Goal: Task Accomplishment & Management: Use online tool/utility

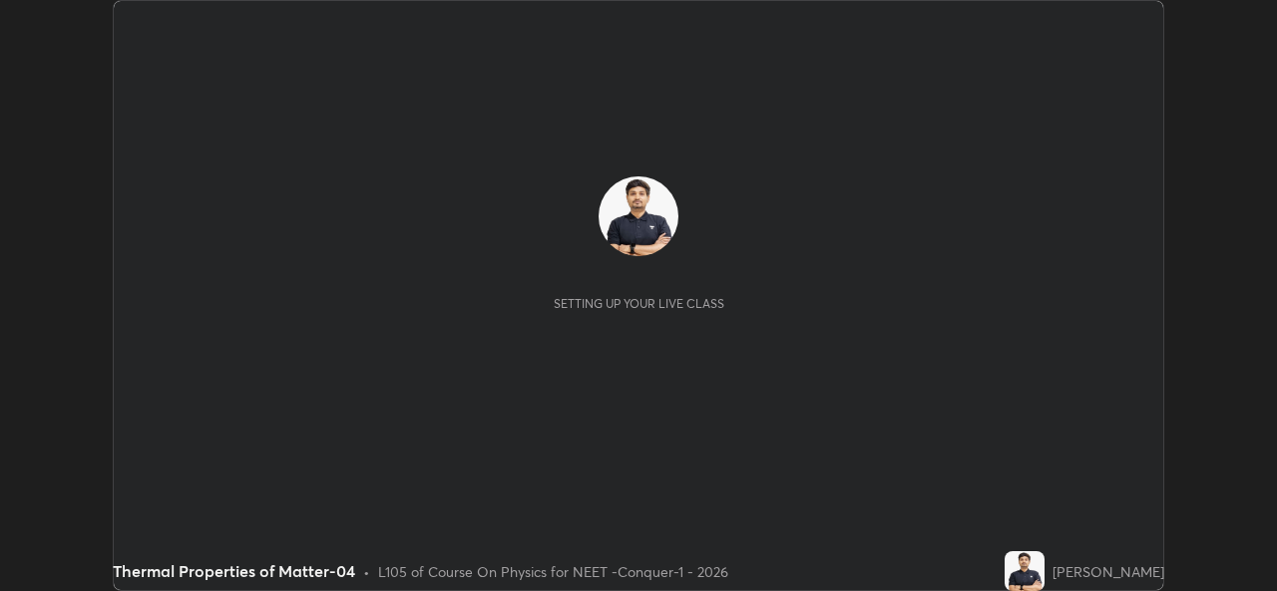
scroll to position [591, 1276]
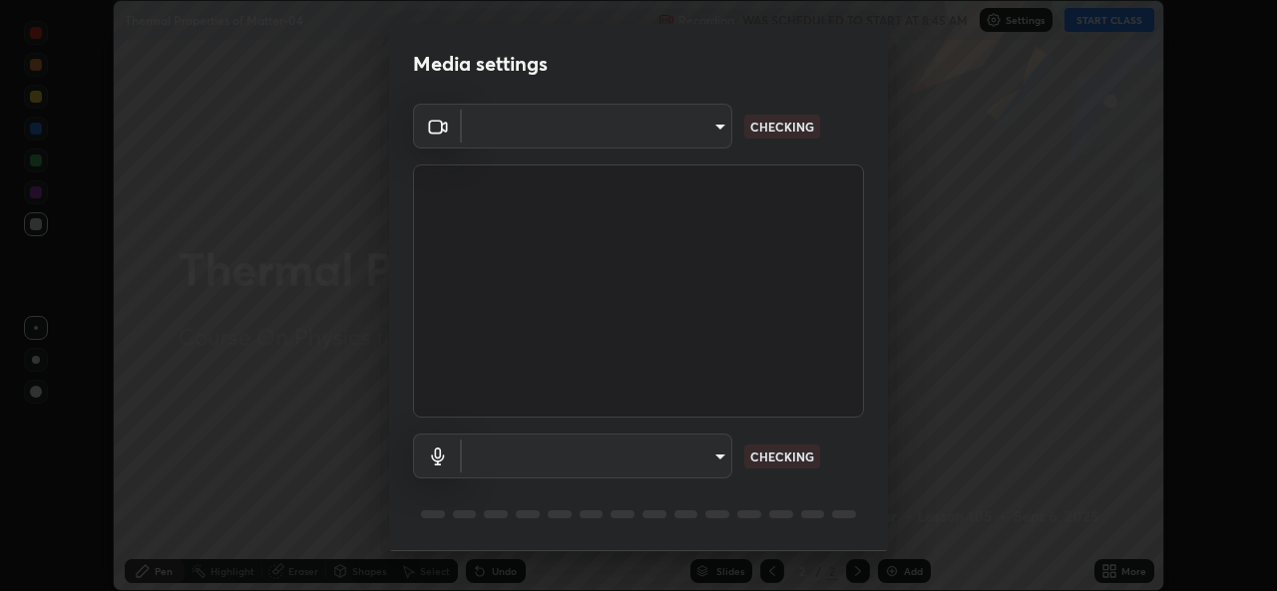
click at [692, 144] on body "Erase all Thermal Properties of Matter-04 Recording WAS SCHEDULED TO START AT 8…" at bounding box center [638, 295] width 1277 height 591
click at [683, 137] on div at bounding box center [638, 295] width 1277 height 591
type input "05e0618f62b054dcc40553c7fbd7031c96524e68235480b96fb1515208e4dd7f"
type input "9f550be56df35a7777e3246738e18588b2dd511c7d191a0186286be3b08ef4d4"
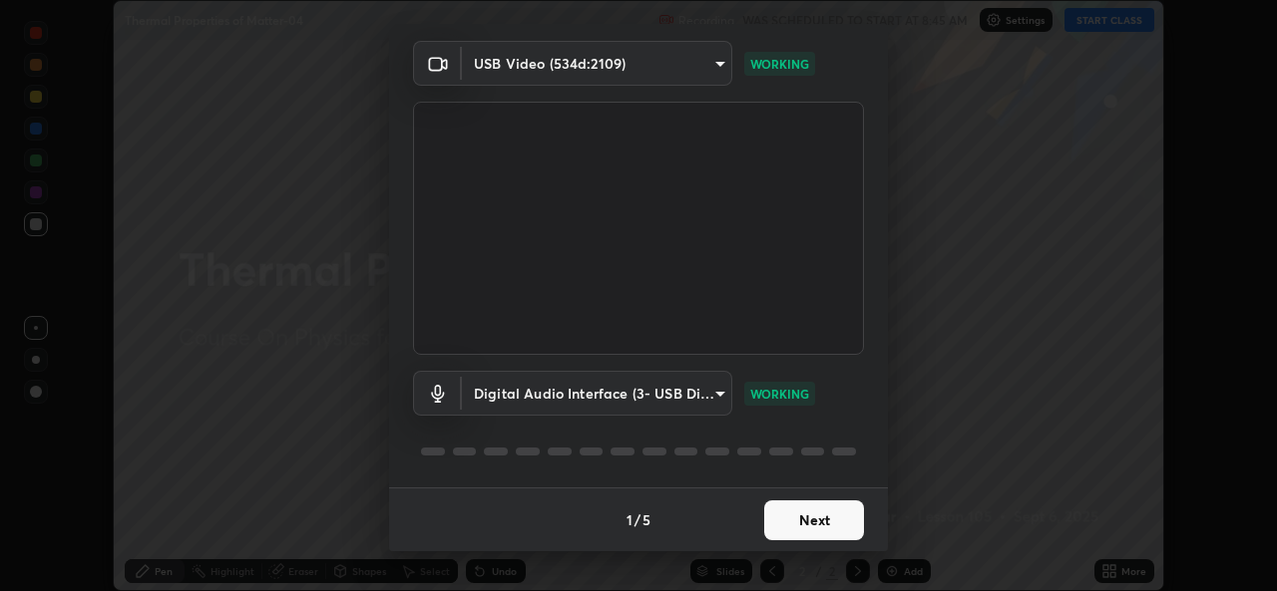
click at [809, 517] on button "Next" at bounding box center [814, 521] width 100 height 40
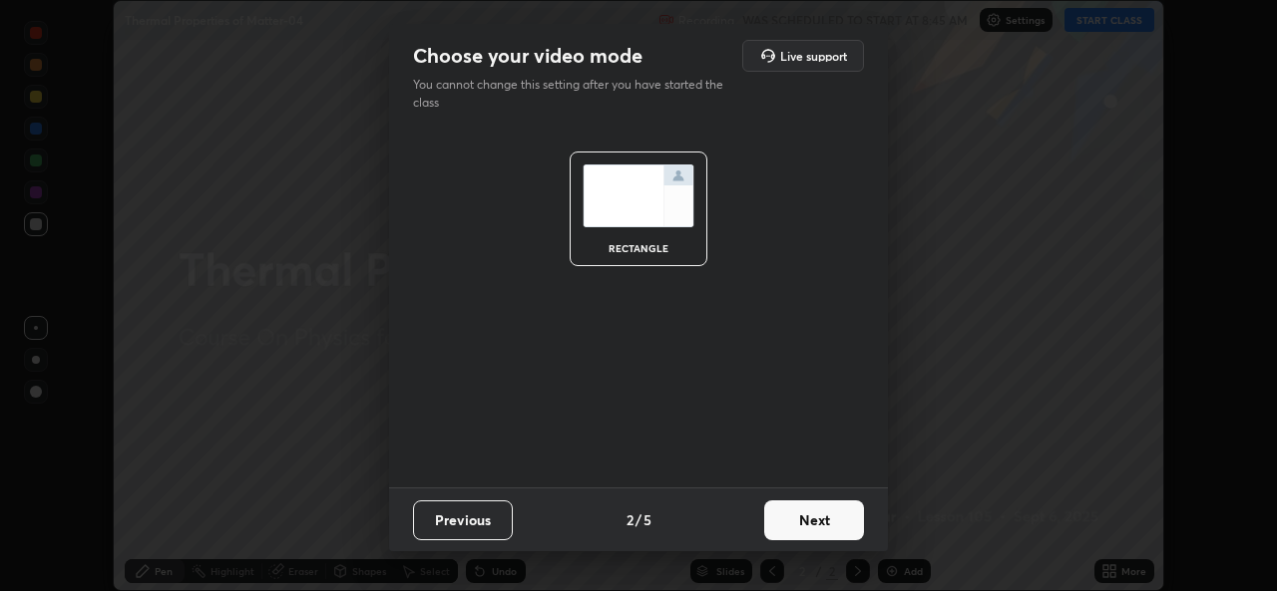
click at [825, 519] on button "Next" at bounding box center [814, 521] width 100 height 40
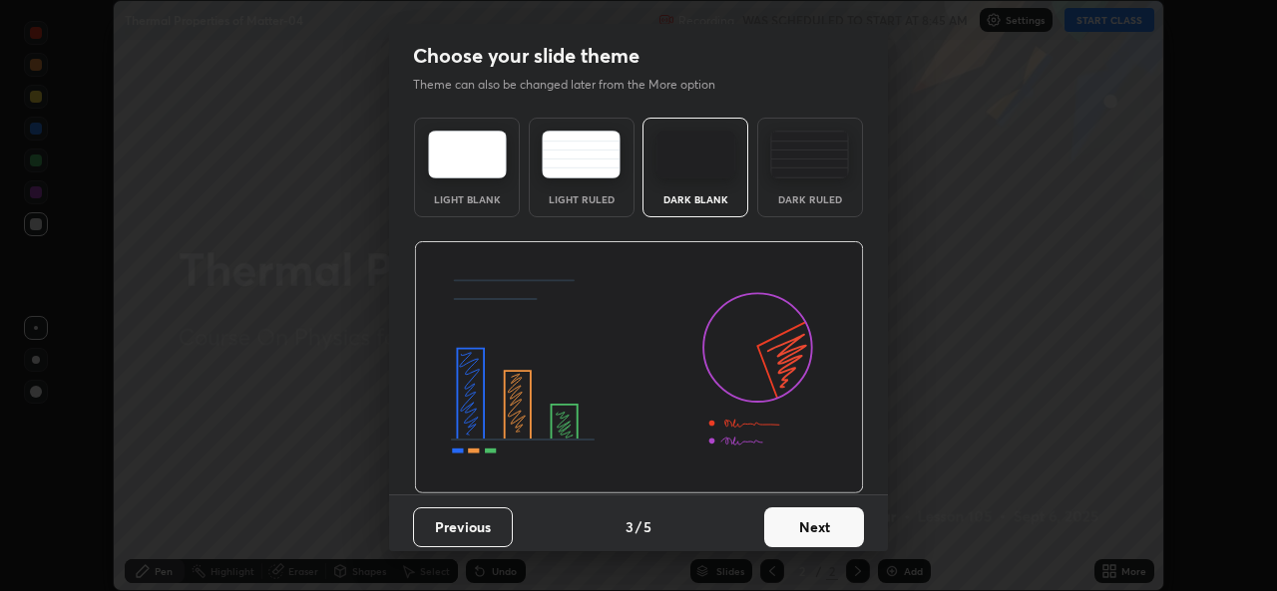
click at [840, 526] on button "Next" at bounding box center [814, 528] width 100 height 40
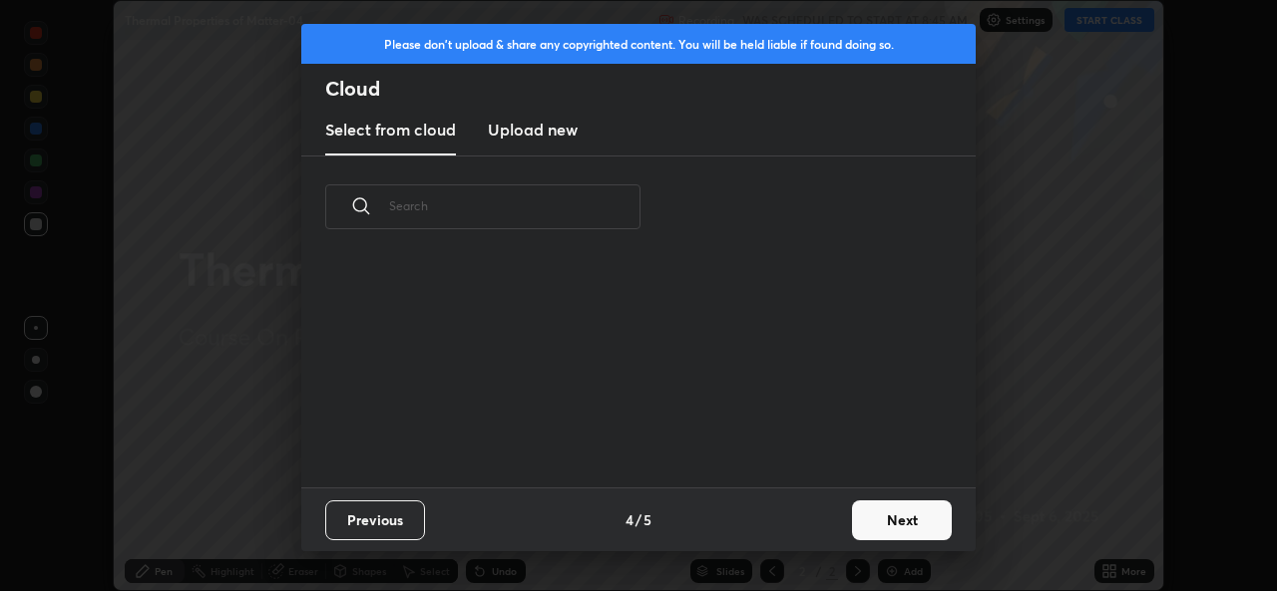
click at [856, 526] on button "Next" at bounding box center [902, 521] width 100 height 40
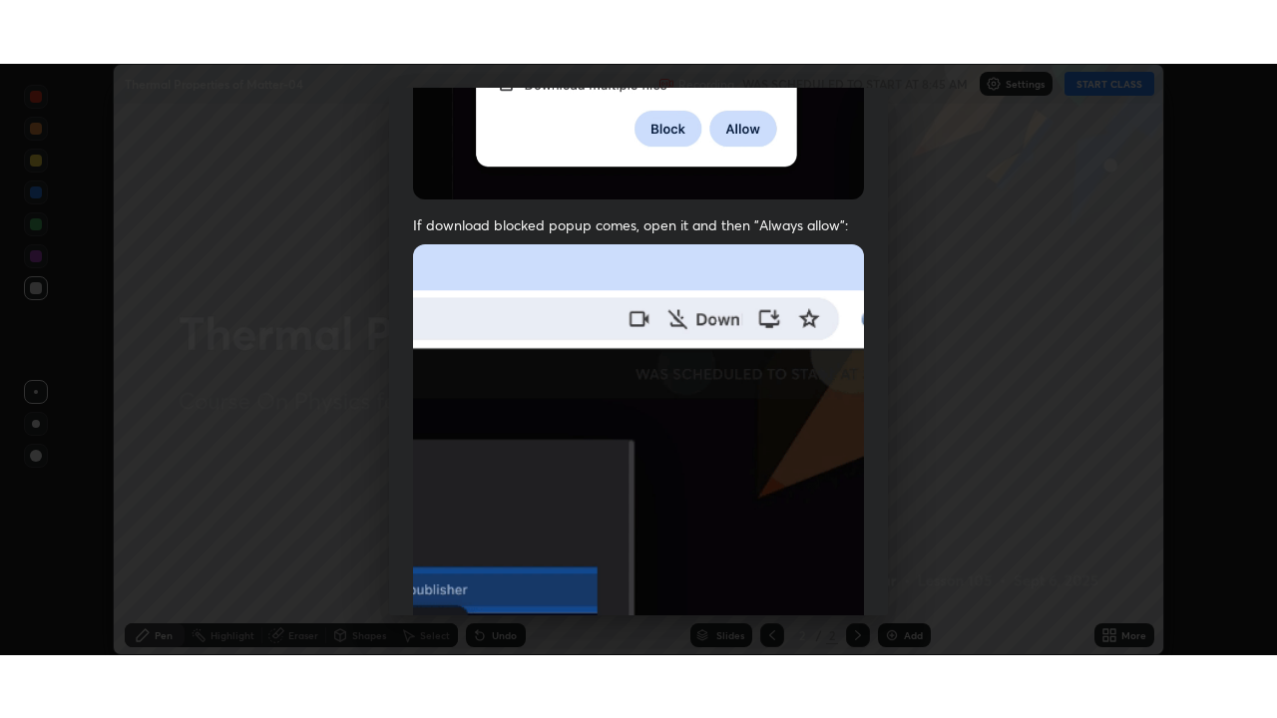
scroll to position [470, 0]
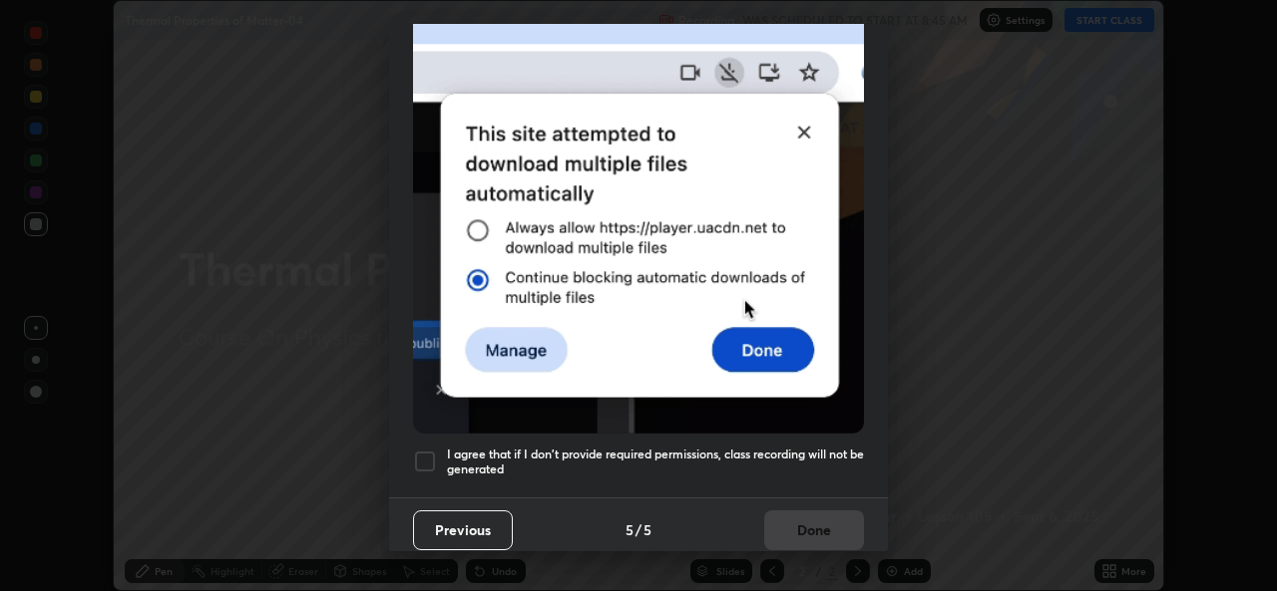
click at [425, 455] on div at bounding box center [425, 462] width 24 height 24
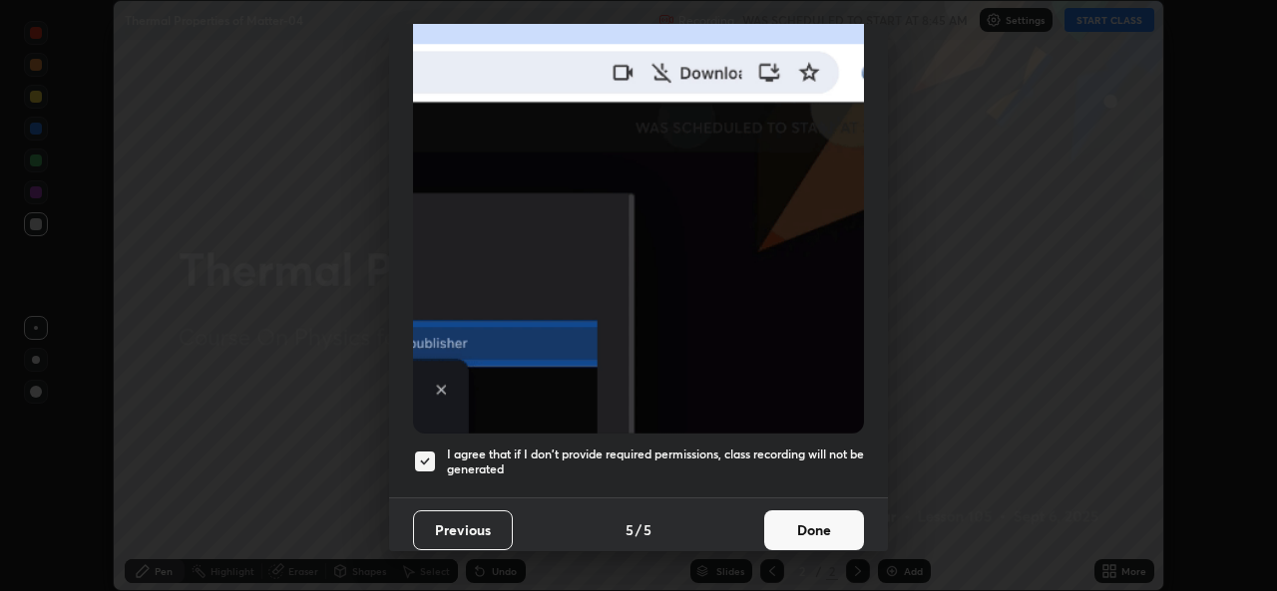
click at [833, 516] on button "Done" at bounding box center [814, 531] width 100 height 40
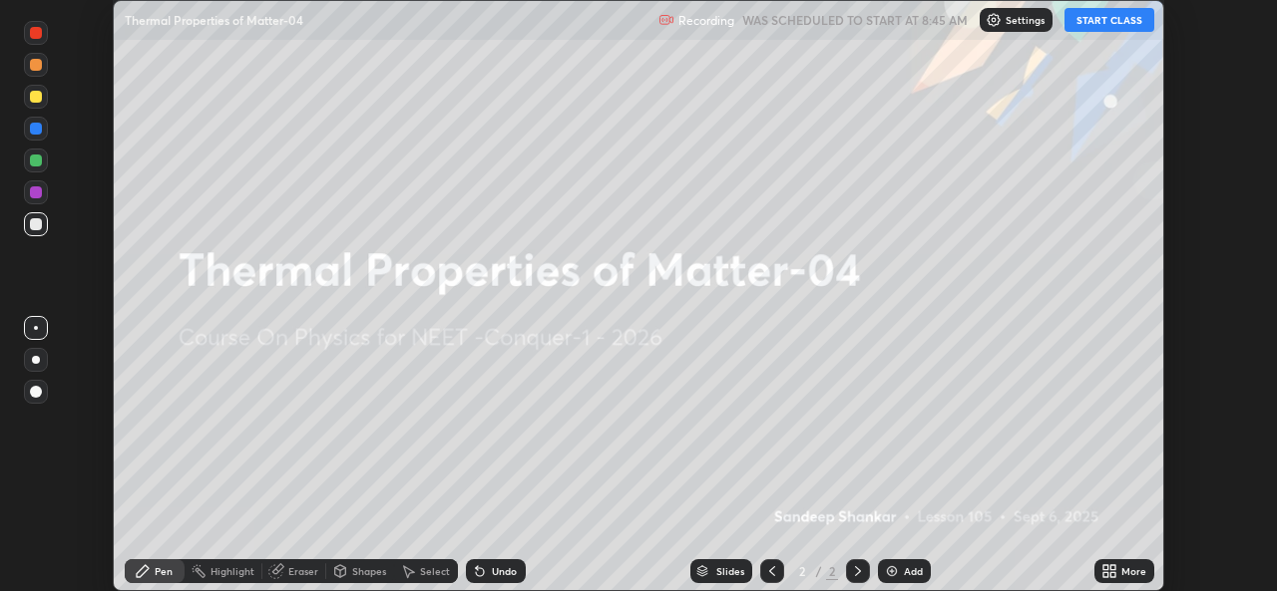
click at [1103, 571] on icon at bounding box center [1105, 568] width 5 height 5
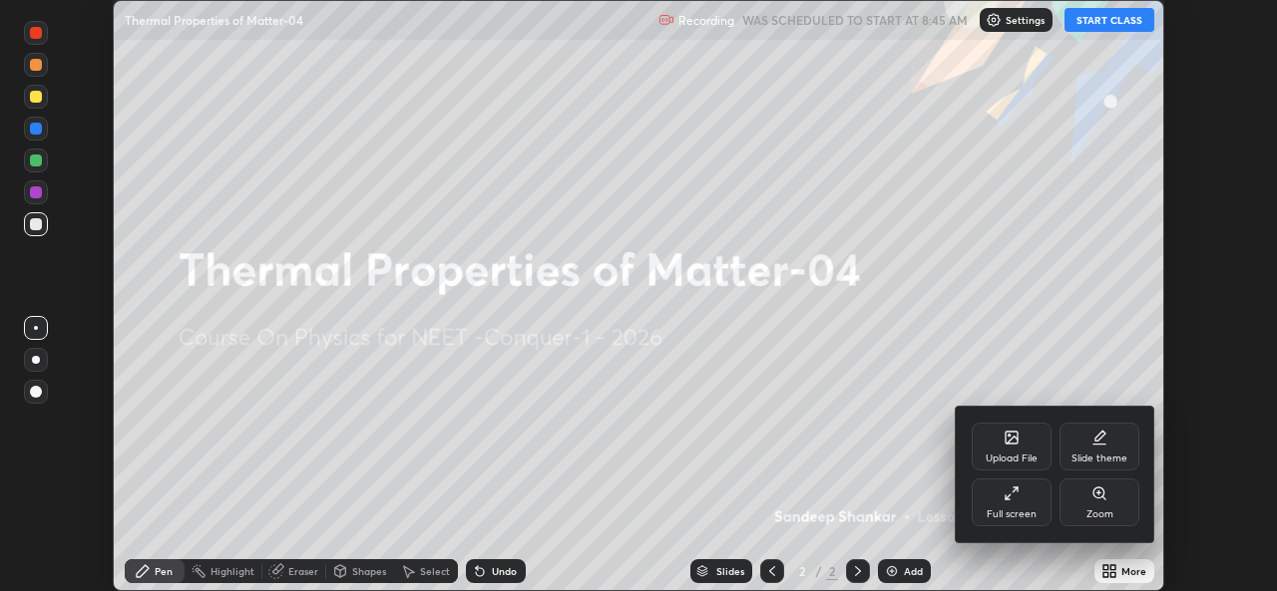
click at [1015, 516] on div "Full screen" at bounding box center [1011, 515] width 50 height 10
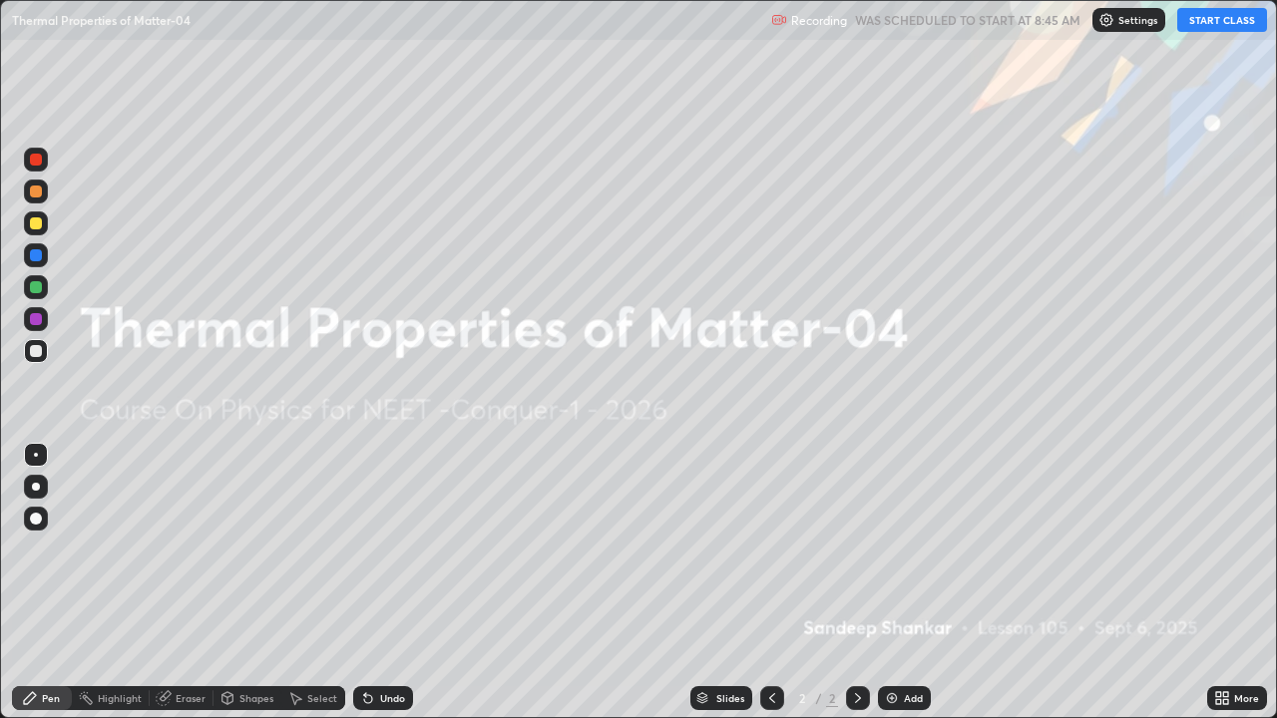
scroll to position [718, 1277]
click at [1112, 20] on img at bounding box center [1106, 20] width 16 height 16
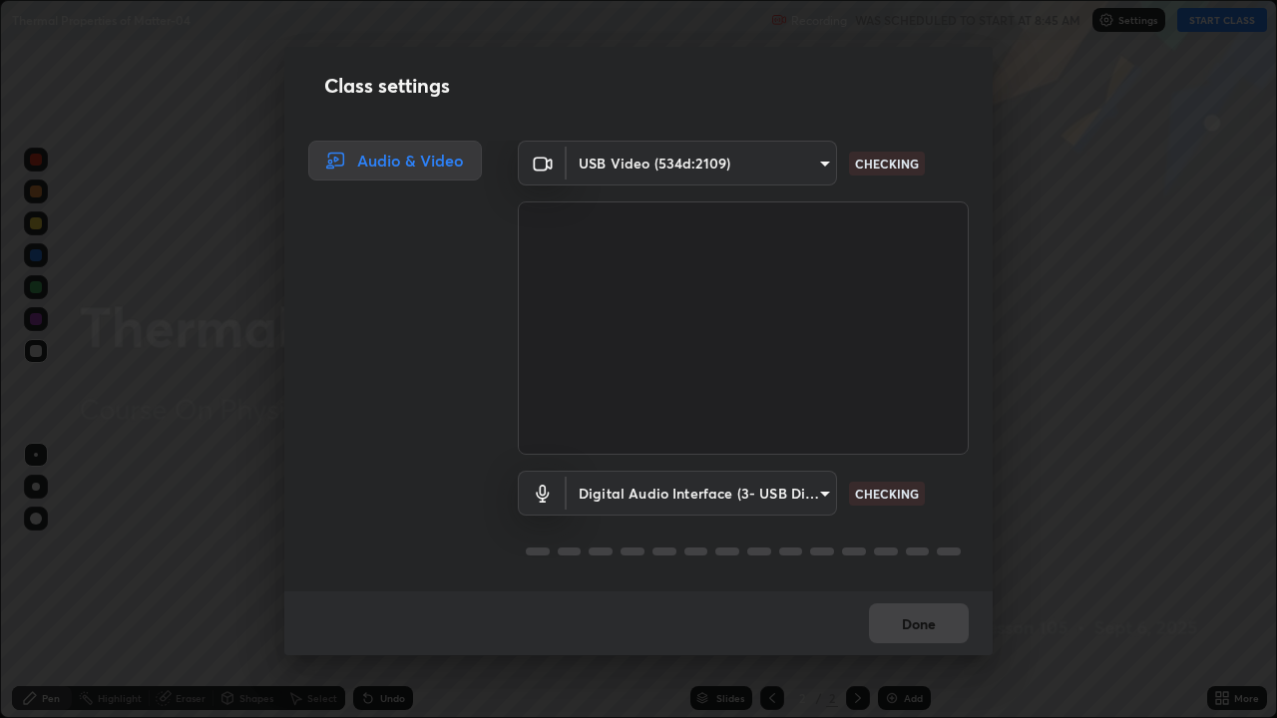
scroll to position [2, 0]
click at [913, 591] on button "Done" at bounding box center [919, 623] width 100 height 40
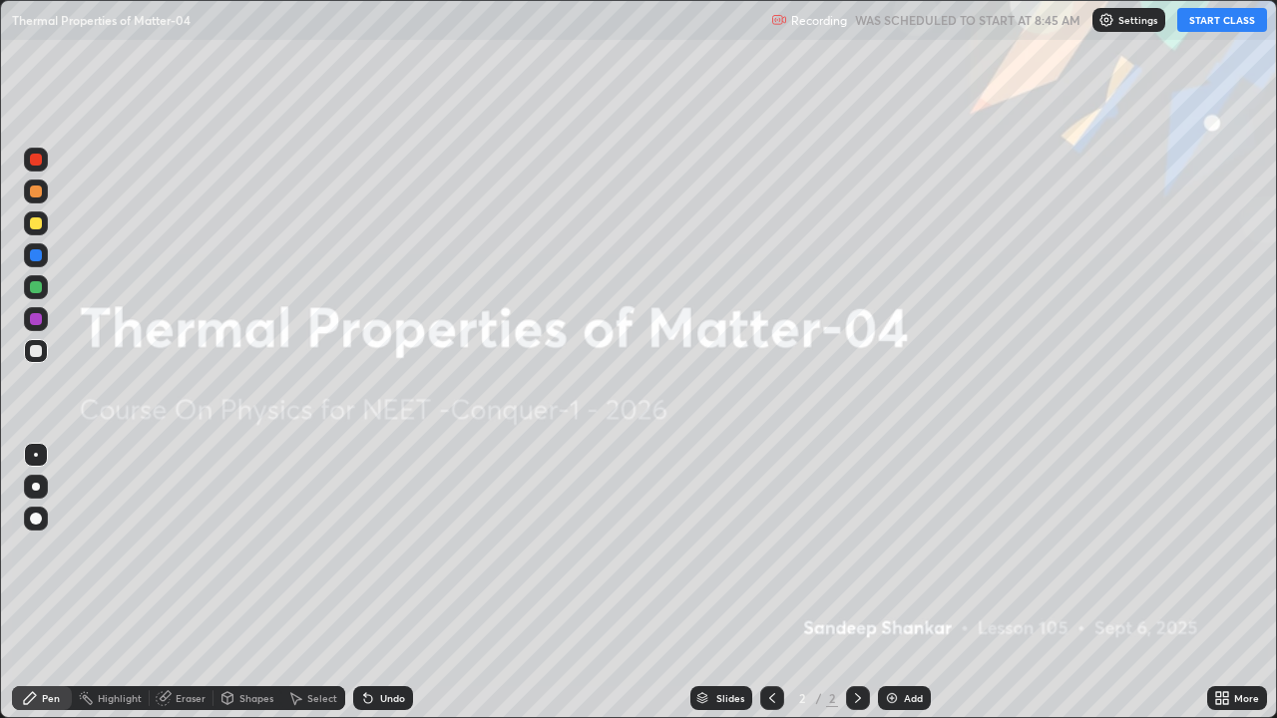
click at [1211, 25] on button "START CLASS" at bounding box center [1222, 20] width 90 height 24
click at [897, 591] on img at bounding box center [892, 698] width 16 height 16
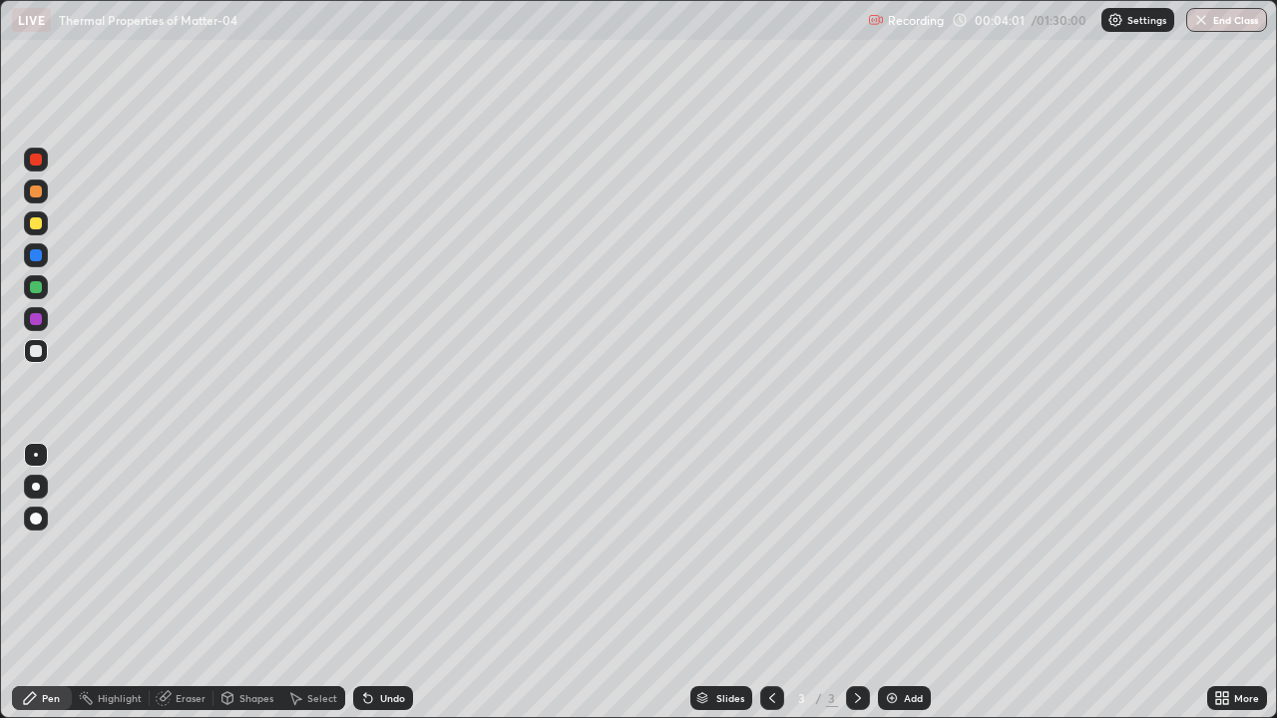
click at [37, 221] on div at bounding box center [36, 223] width 12 height 12
click at [38, 352] on div at bounding box center [36, 351] width 12 height 12
click at [43, 222] on div at bounding box center [36, 223] width 24 height 24
click at [37, 352] on div at bounding box center [36, 351] width 12 height 12
click at [234, 591] on div "Shapes" at bounding box center [247, 698] width 68 height 24
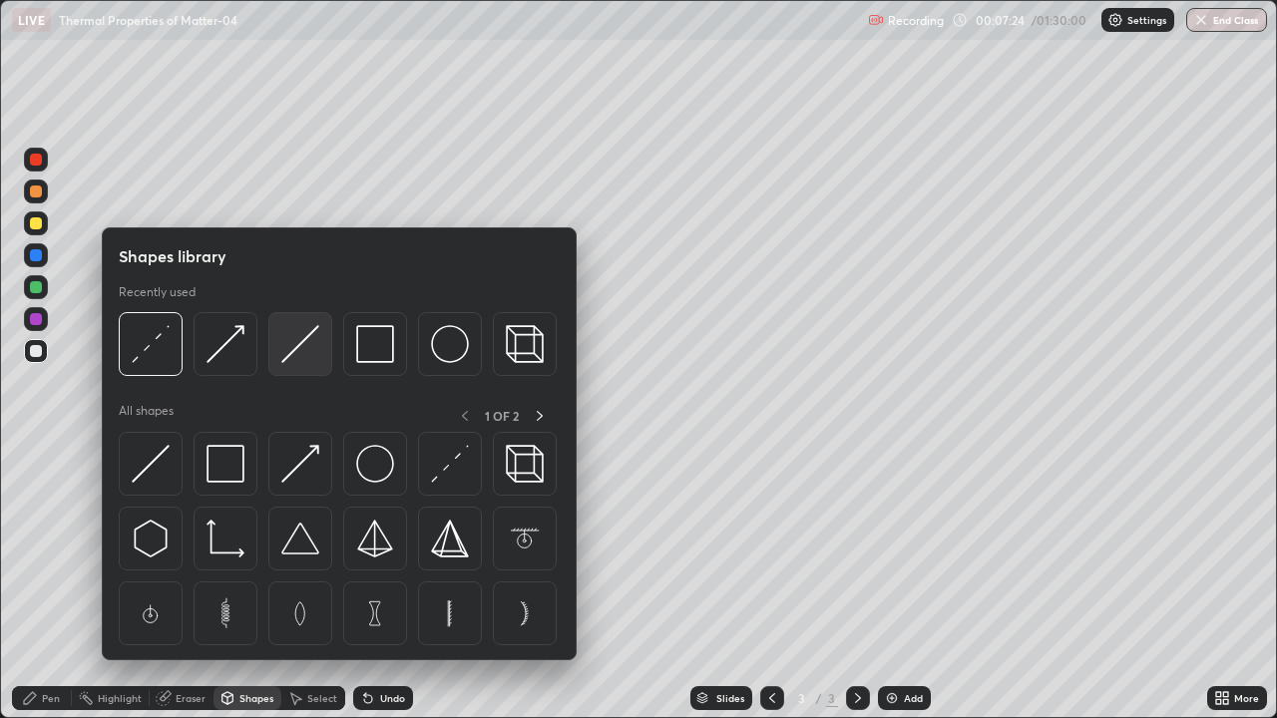
click at [290, 347] on img at bounding box center [300, 344] width 38 height 38
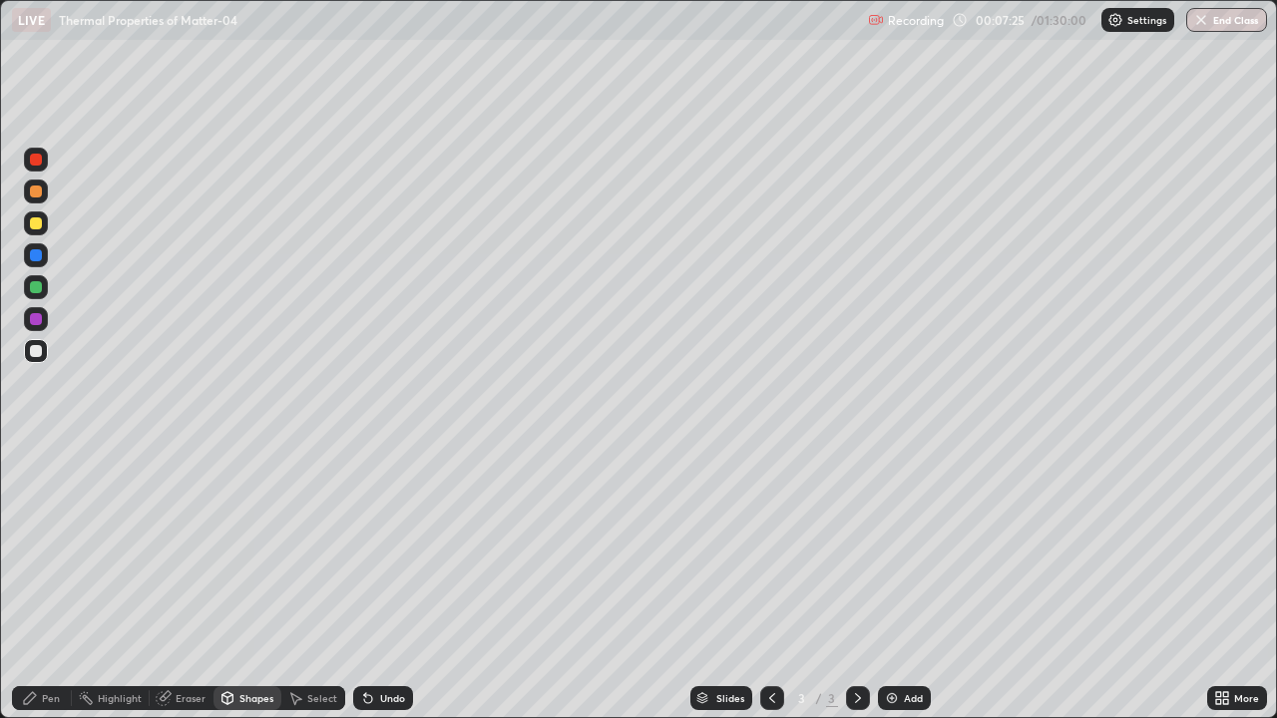
click at [37, 223] on div at bounding box center [36, 223] width 12 height 12
click at [32, 350] on div at bounding box center [36, 351] width 12 height 12
click at [32, 219] on div at bounding box center [36, 223] width 12 height 12
click at [37, 188] on div at bounding box center [36, 192] width 12 height 12
click at [57, 591] on div "Pen" at bounding box center [51, 698] width 18 height 10
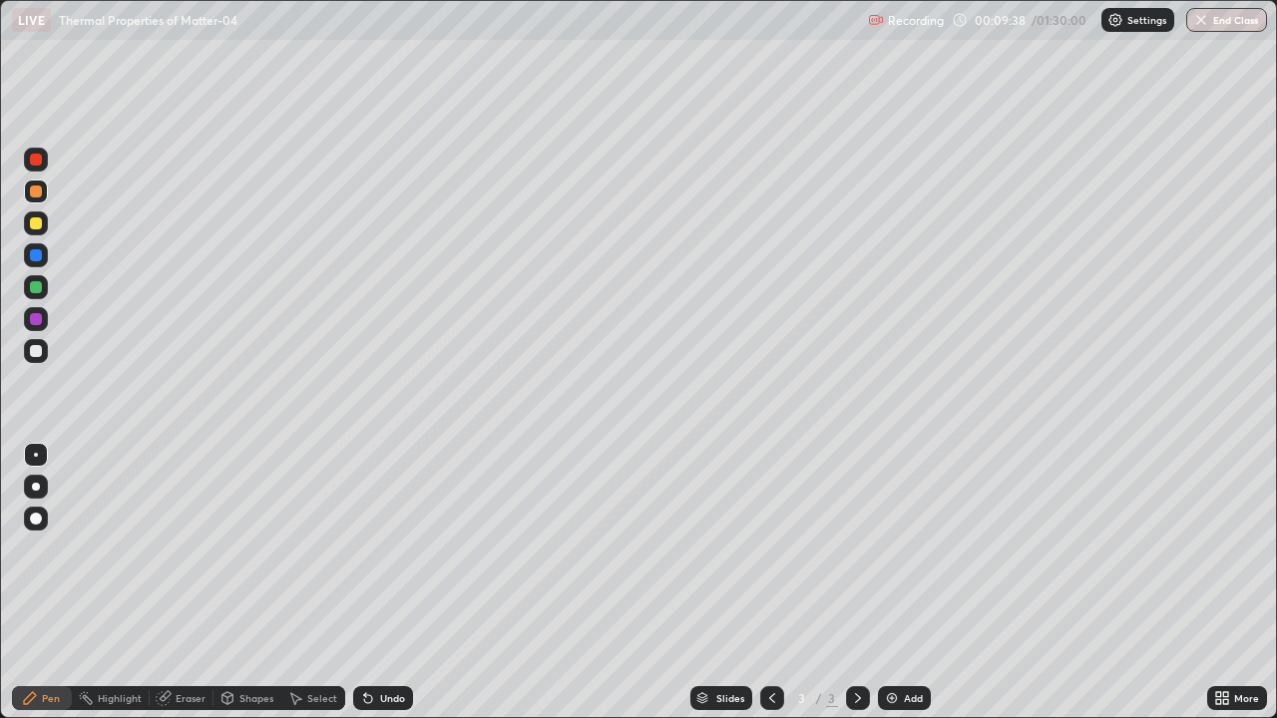
click at [194, 591] on div "Eraser" at bounding box center [191, 698] width 30 height 10
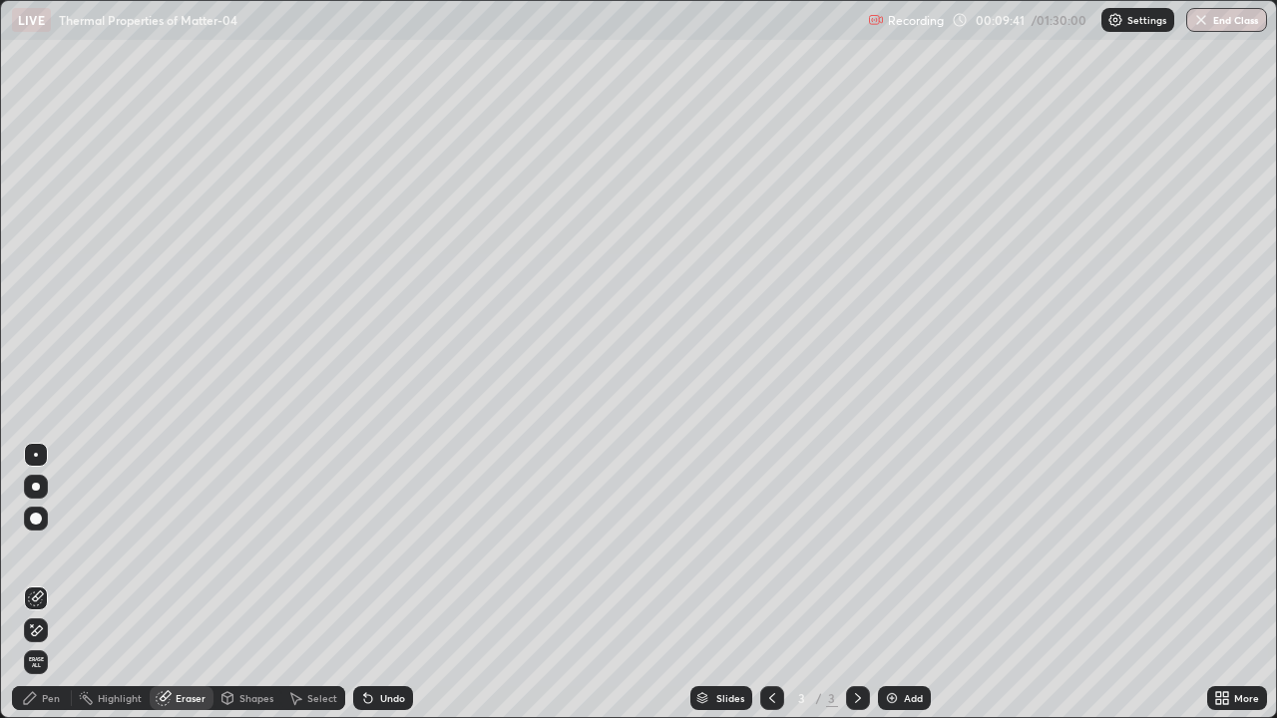
click at [51, 591] on div "Pen" at bounding box center [51, 698] width 18 height 10
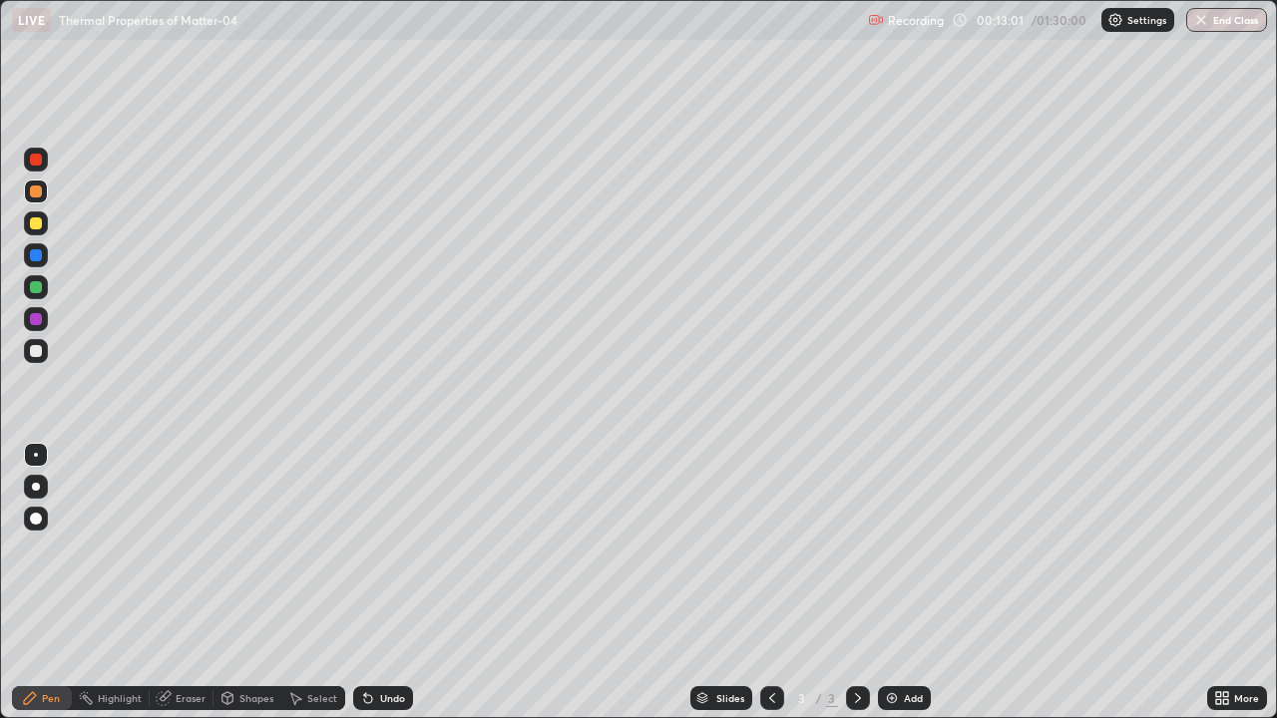
click at [44, 224] on div at bounding box center [36, 223] width 24 height 24
click at [904, 591] on div "Add" at bounding box center [913, 698] width 19 height 10
click at [182, 591] on div "Eraser" at bounding box center [191, 698] width 30 height 10
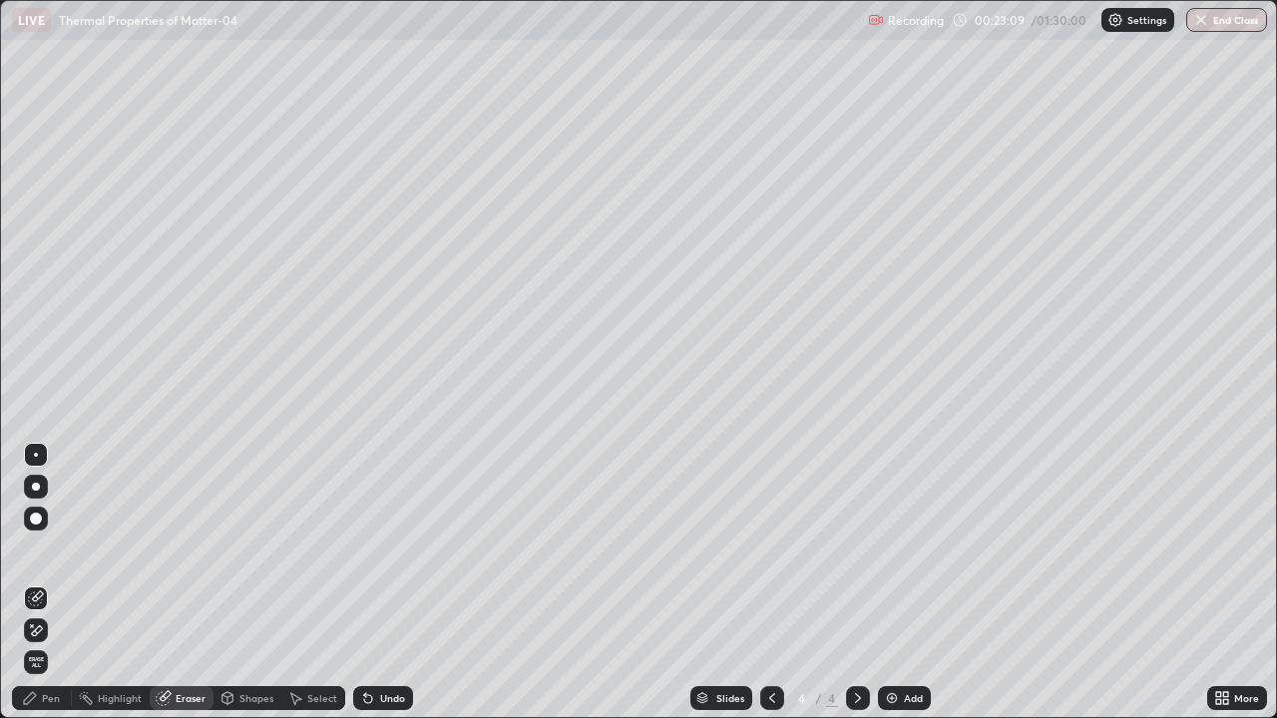
click at [47, 591] on div "Pen" at bounding box center [42, 698] width 60 height 24
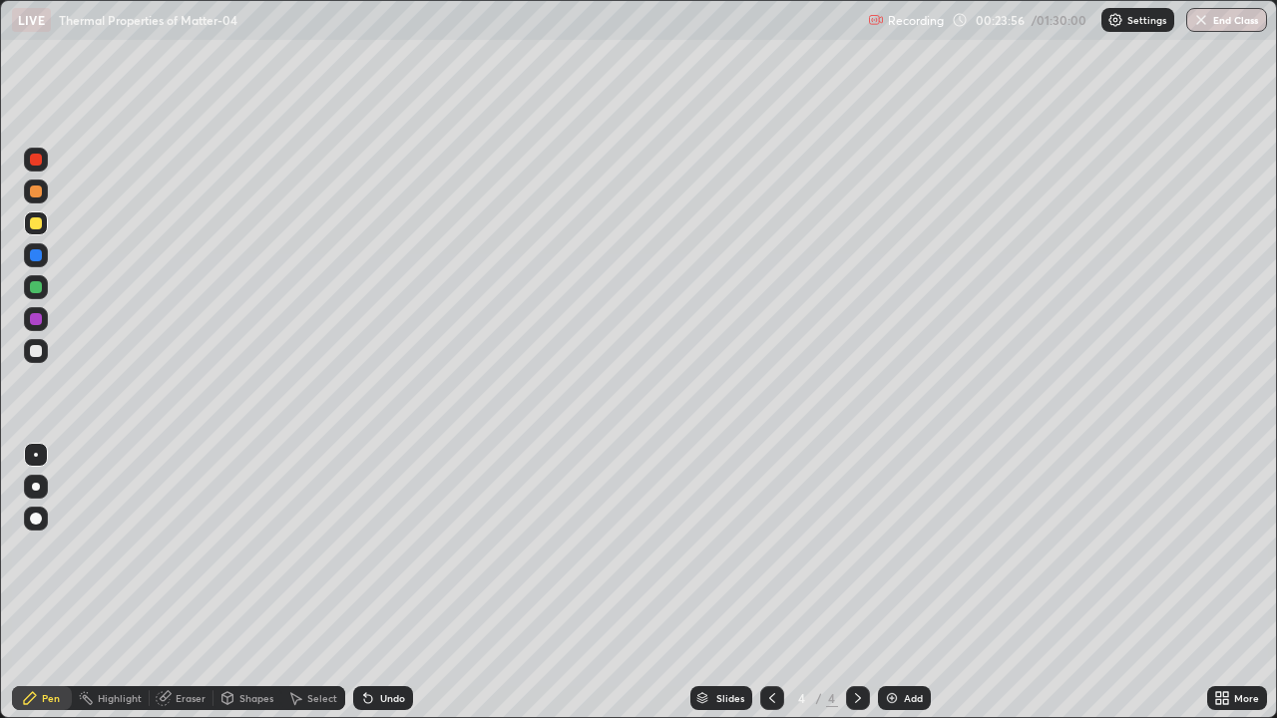
click at [35, 250] on div at bounding box center [36, 255] width 12 height 12
click at [43, 224] on div at bounding box center [36, 223] width 24 height 24
click at [187, 591] on div "Eraser" at bounding box center [191, 698] width 30 height 10
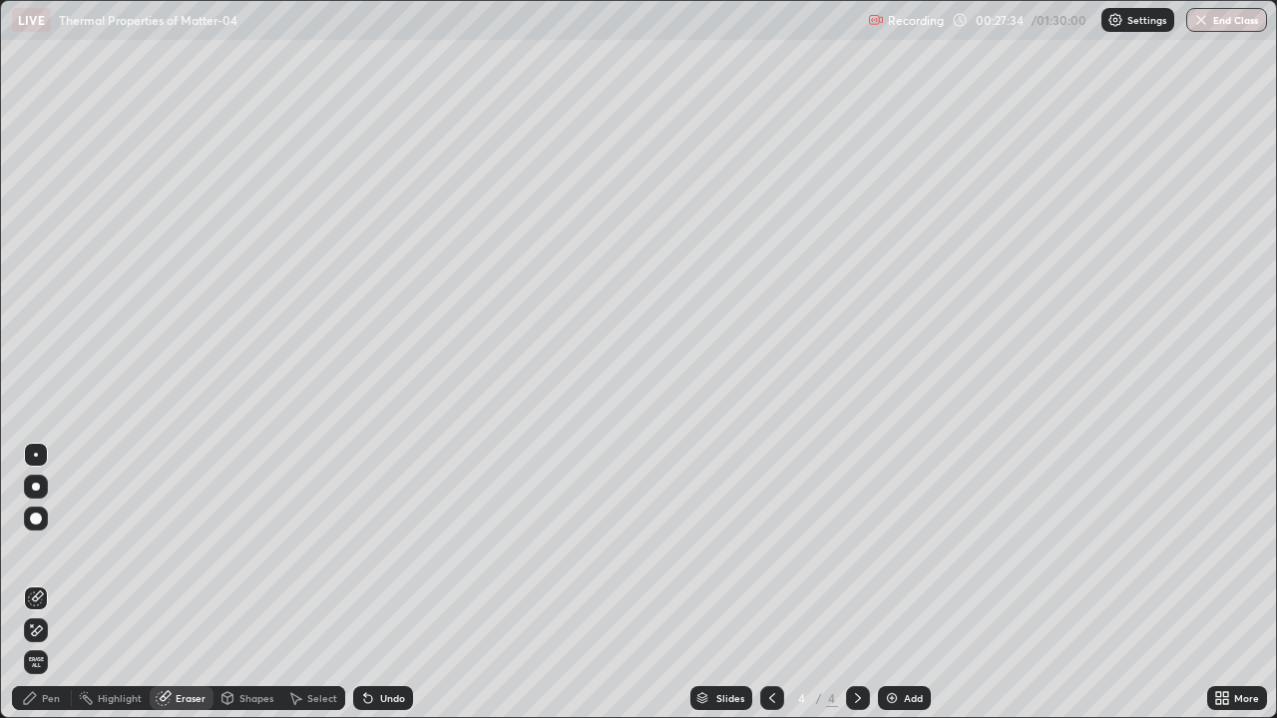
click at [51, 591] on div "Pen" at bounding box center [42, 698] width 60 height 24
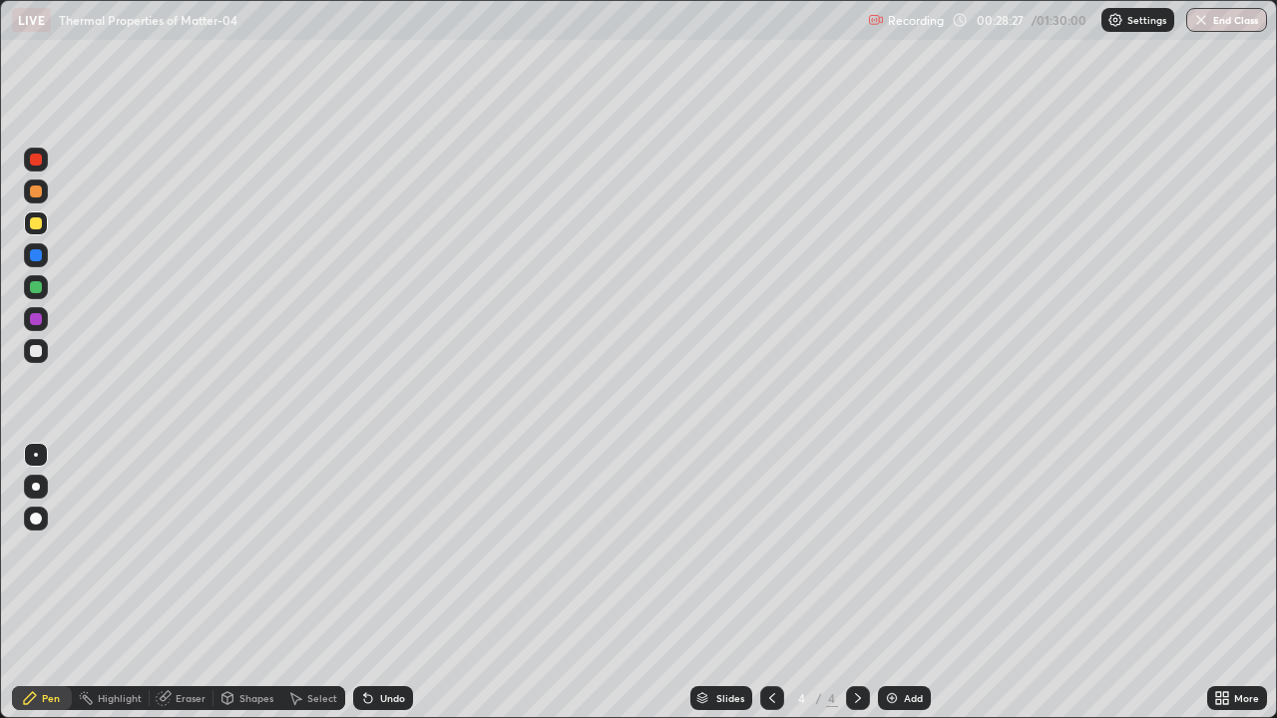
click at [33, 351] on div at bounding box center [36, 351] width 12 height 12
click at [908, 591] on div "Add" at bounding box center [913, 698] width 19 height 10
click at [37, 224] on div at bounding box center [36, 223] width 12 height 12
click at [36, 253] on div at bounding box center [36, 255] width 12 height 12
click at [31, 219] on div at bounding box center [36, 223] width 12 height 12
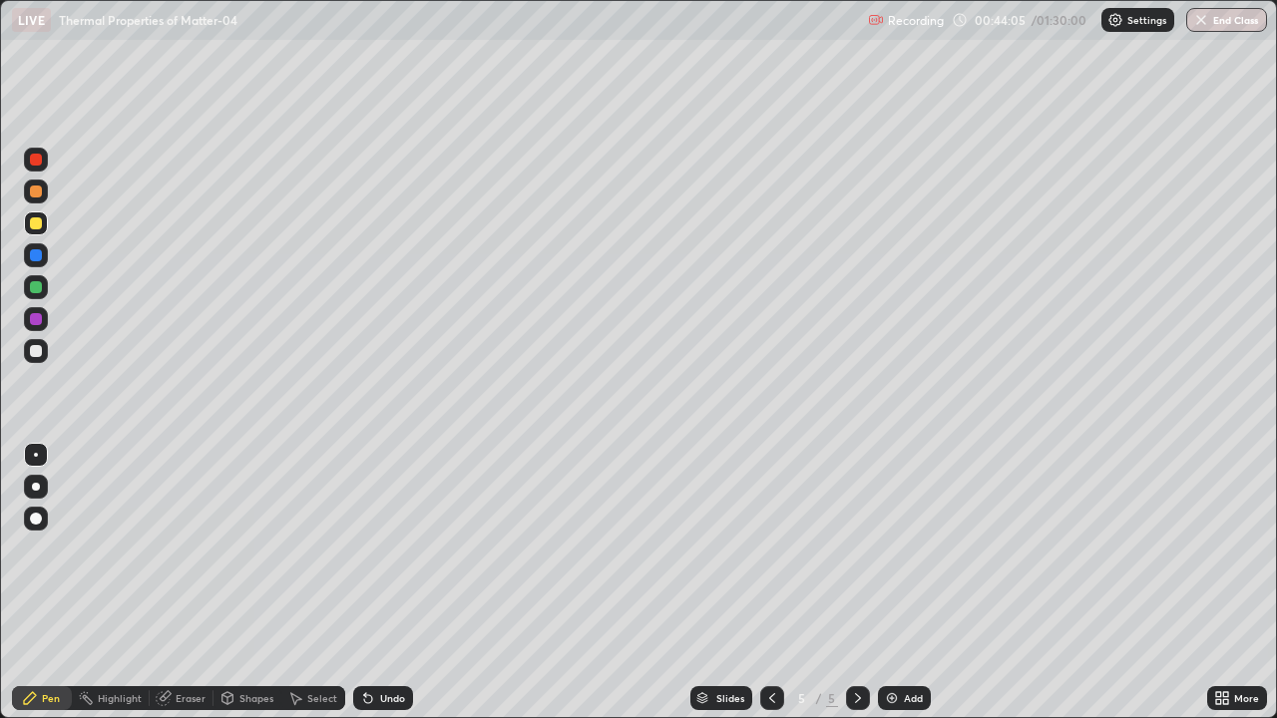
click at [35, 256] on div at bounding box center [36, 255] width 12 height 12
click at [900, 591] on div "Add" at bounding box center [904, 698] width 53 height 24
click at [46, 224] on div at bounding box center [36, 223] width 24 height 24
click at [259, 591] on div "Shapes" at bounding box center [256, 698] width 34 height 10
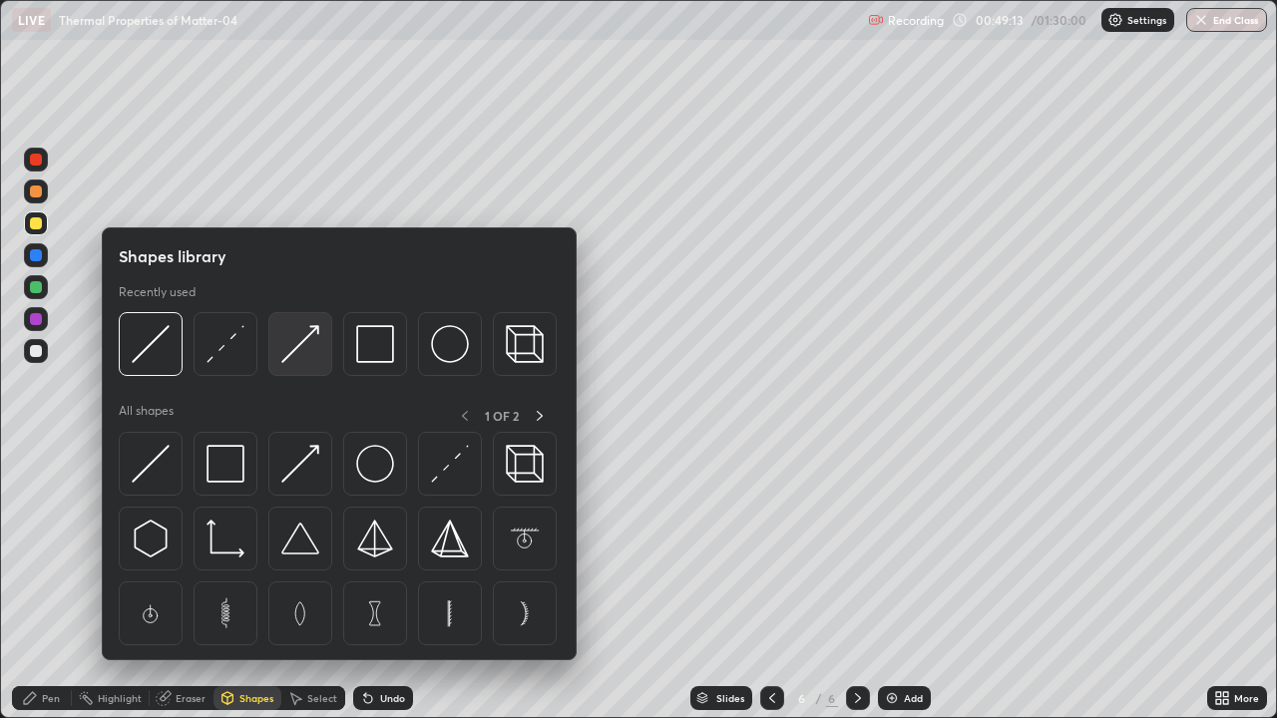
click at [301, 349] on img at bounding box center [300, 344] width 38 height 38
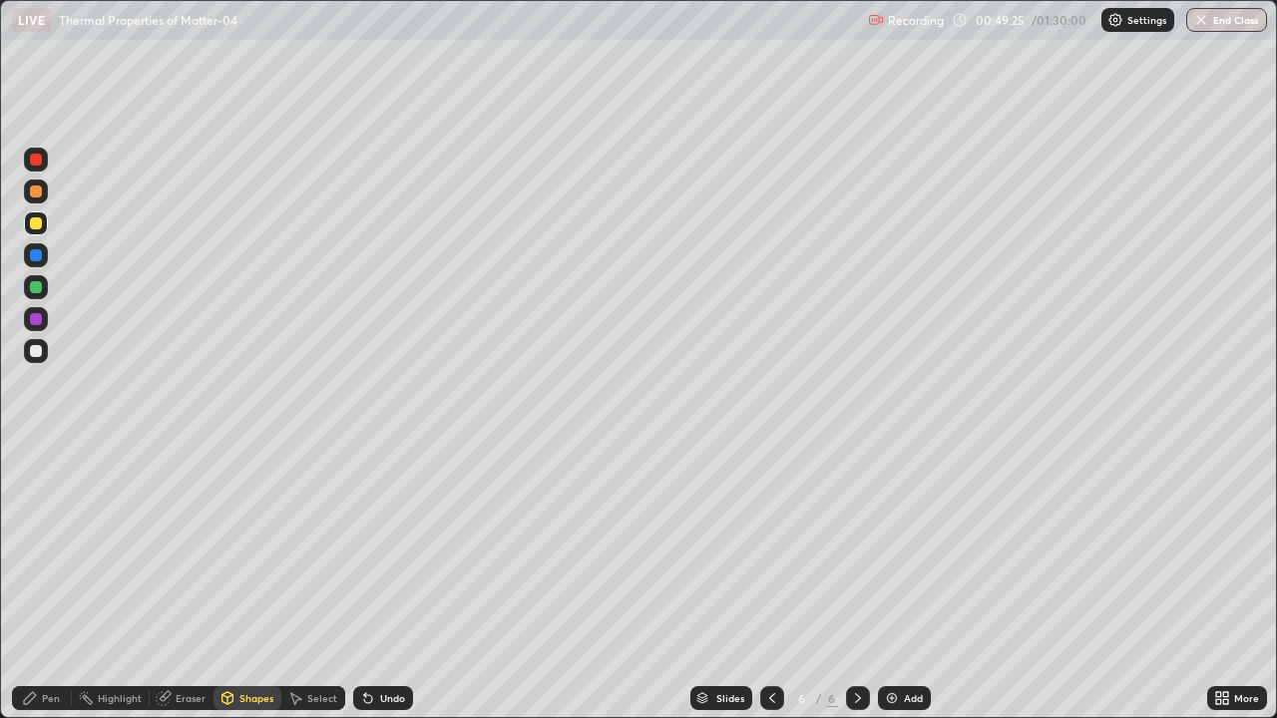
click at [46, 591] on div "Pen" at bounding box center [51, 698] width 18 height 10
click at [242, 591] on div "Shapes" at bounding box center [256, 698] width 34 height 10
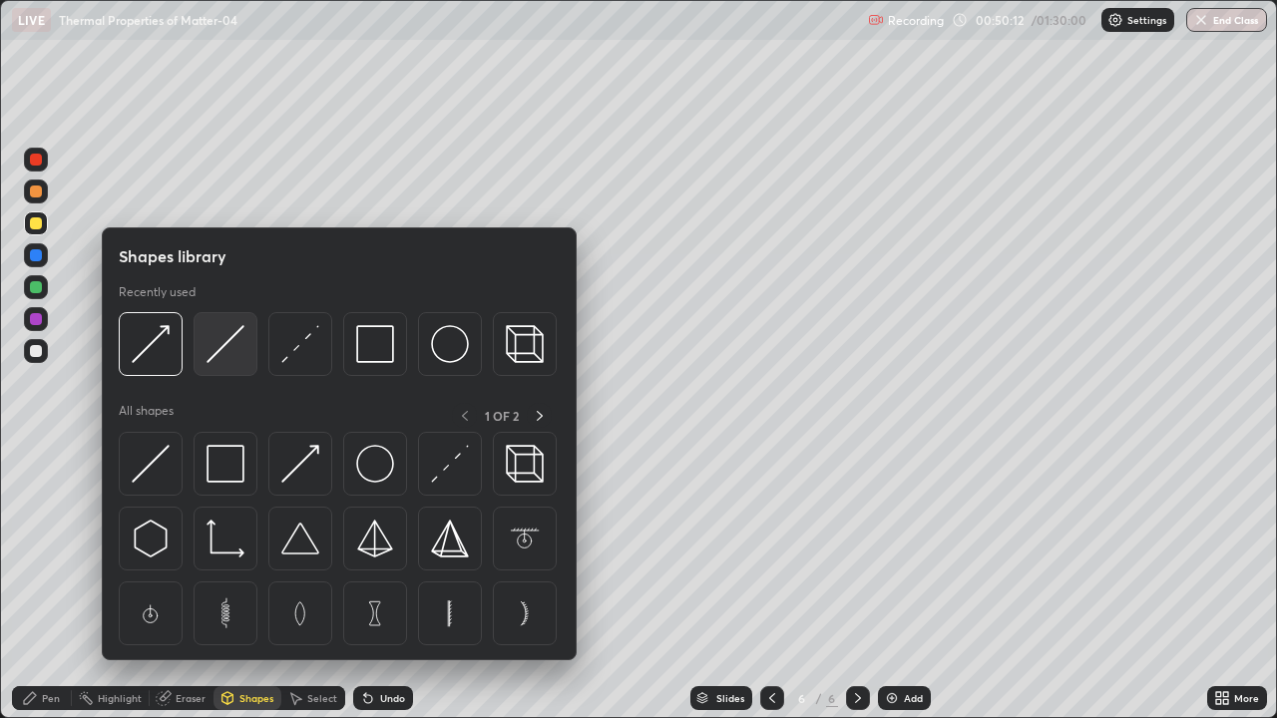
click at [222, 347] on img at bounding box center [225, 344] width 38 height 38
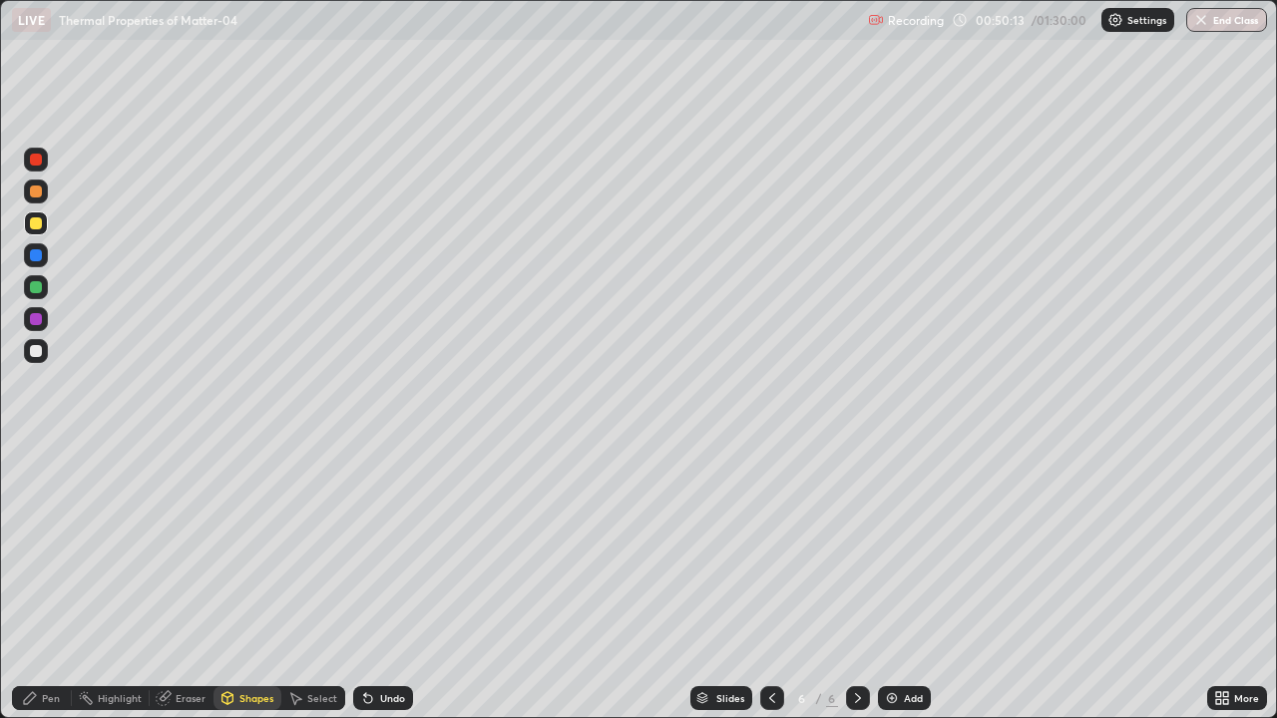
click at [36, 286] on div at bounding box center [36, 287] width 12 height 12
click at [252, 591] on div "Shapes" at bounding box center [256, 698] width 34 height 10
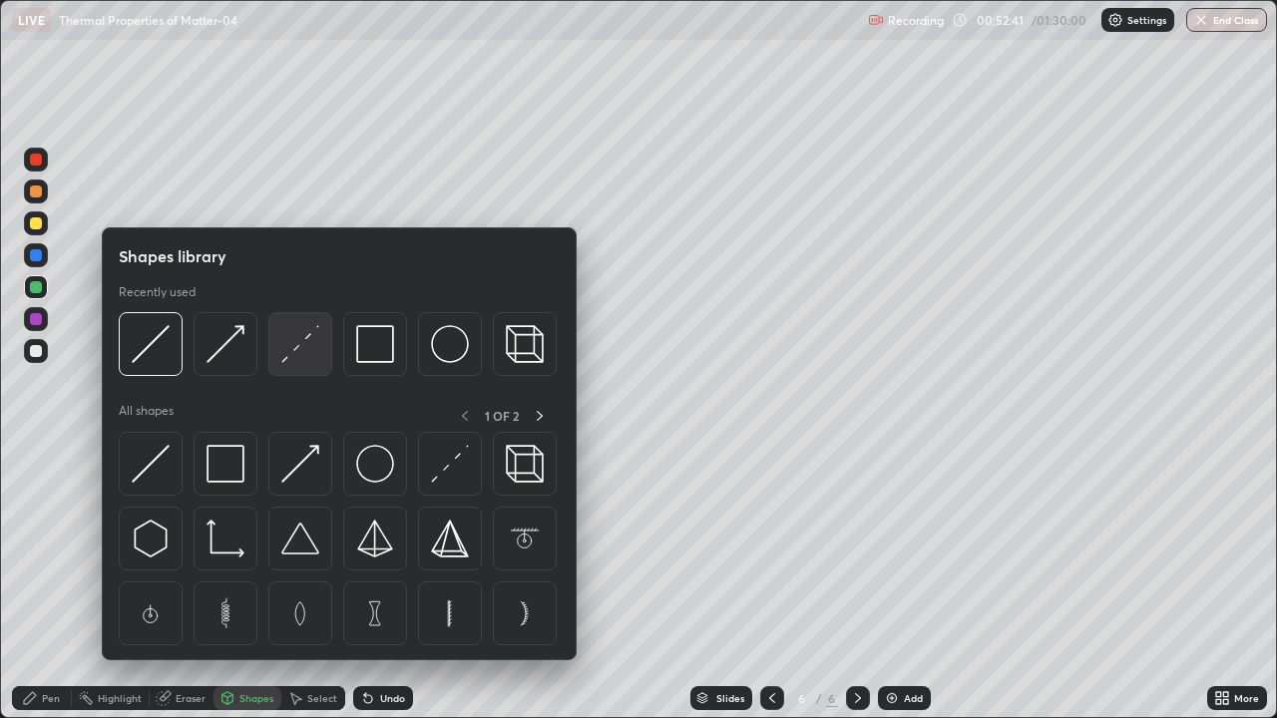
click at [303, 347] on img at bounding box center [300, 344] width 38 height 38
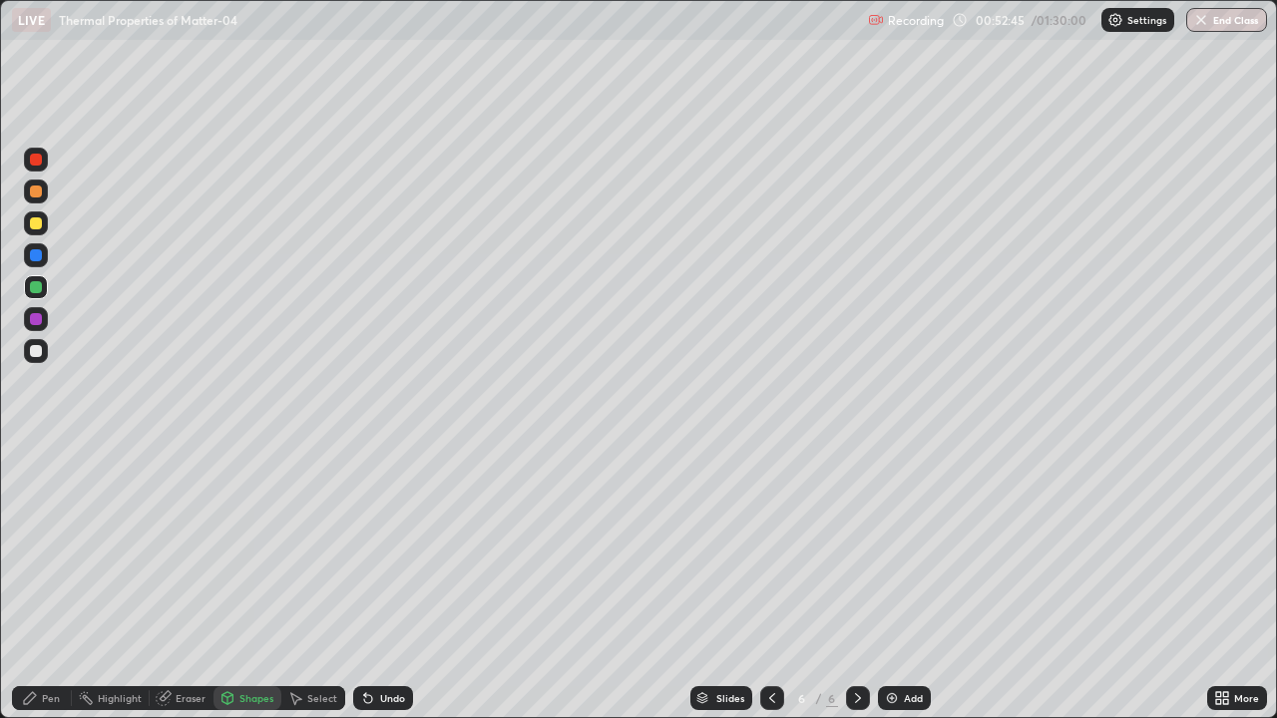
click at [38, 319] on div at bounding box center [36, 319] width 12 height 12
click at [36, 349] on div at bounding box center [36, 351] width 12 height 12
click at [42, 591] on div "Pen" at bounding box center [42, 698] width 60 height 24
click at [33, 224] on div at bounding box center [36, 223] width 12 height 12
click at [37, 255] on div at bounding box center [36, 255] width 12 height 12
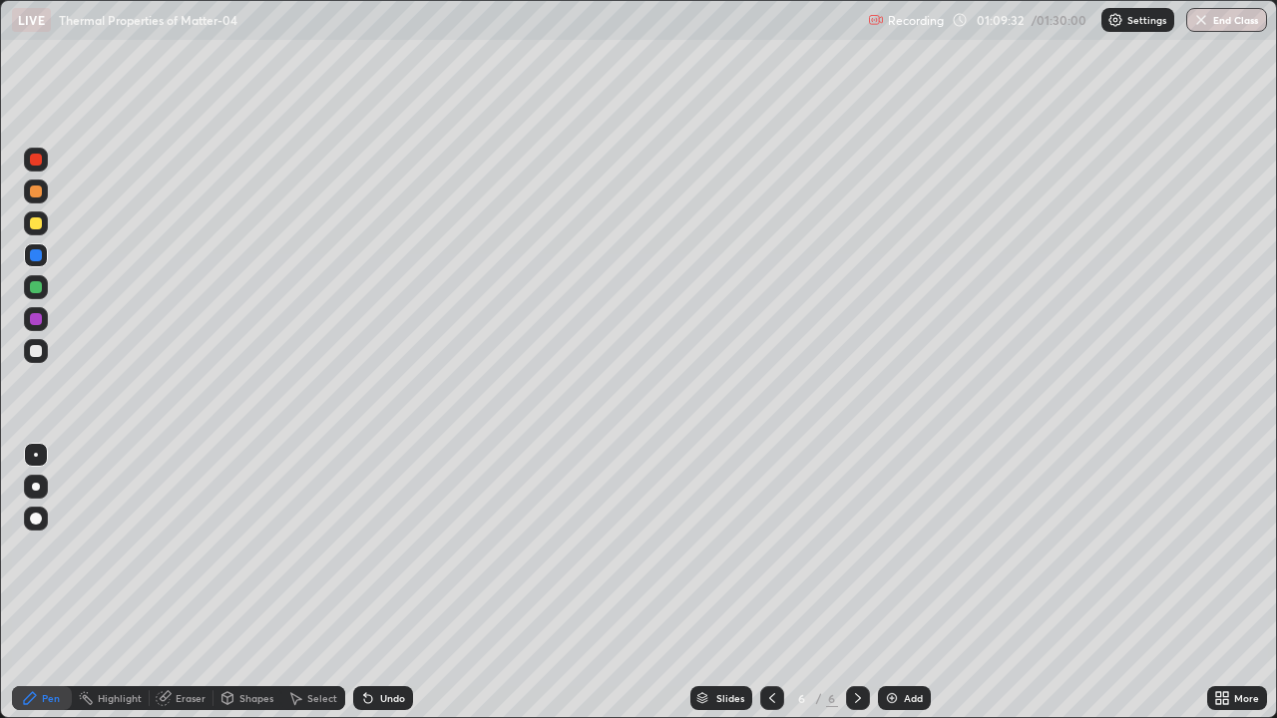
click at [36, 352] on div at bounding box center [36, 351] width 12 height 12
click at [193, 591] on div "Eraser" at bounding box center [191, 698] width 30 height 10
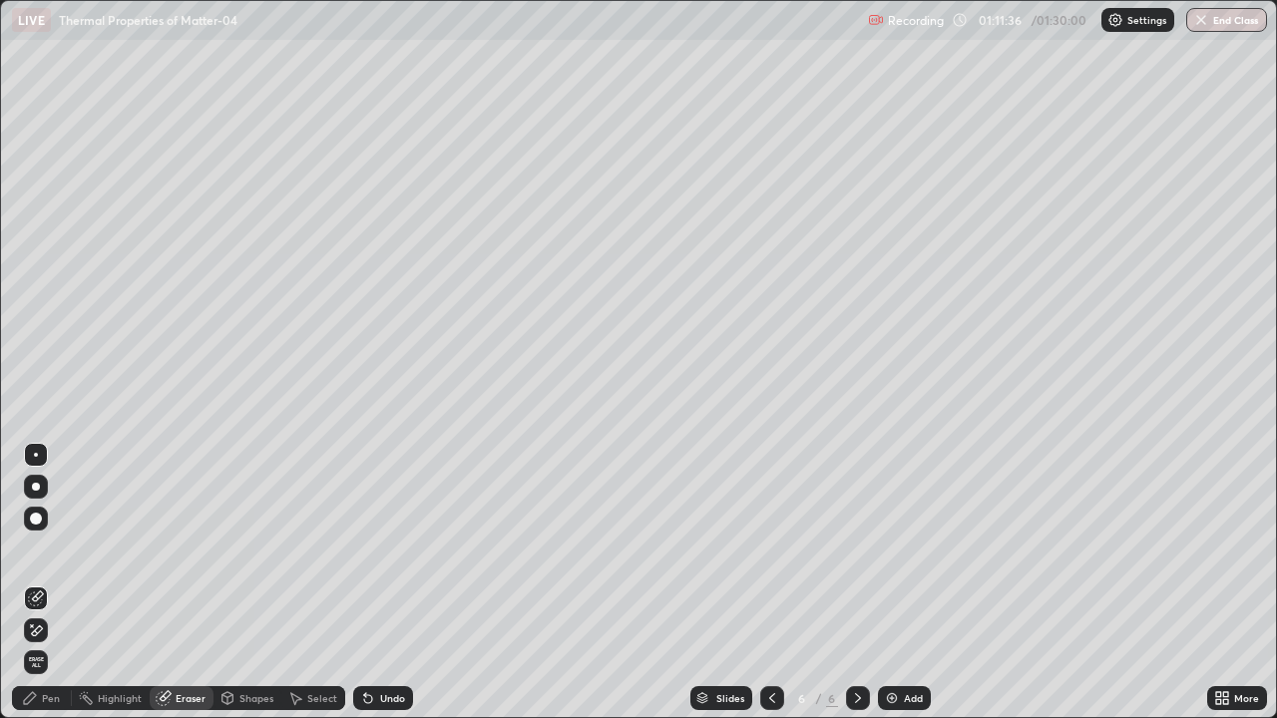
click at [49, 591] on div "Pen" at bounding box center [51, 698] width 18 height 10
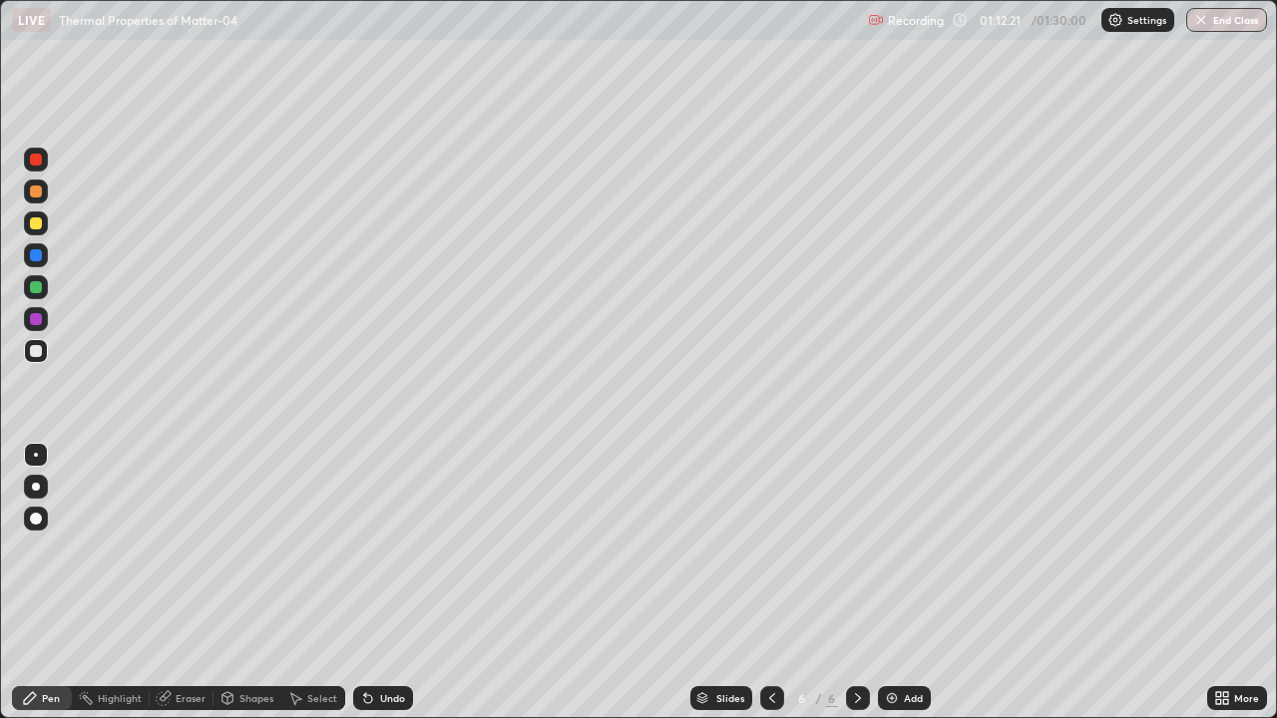
click at [770, 591] on icon at bounding box center [772, 698] width 16 height 16
click at [856, 591] on icon at bounding box center [858, 698] width 16 height 16
click at [32, 221] on div at bounding box center [36, 223] width 12 height 12
click at [1218, 22] on button "End Class" at bounding box center [1226, 20] width 81 height 24
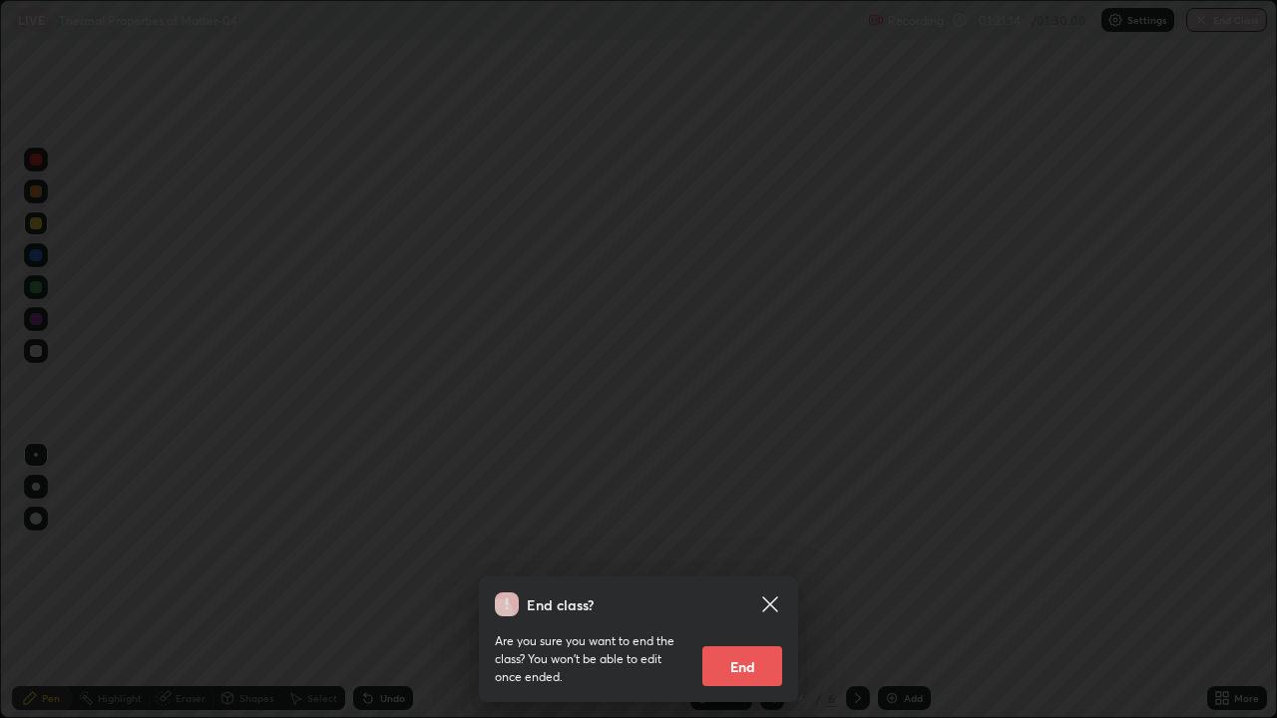
click at [754, 591] on button "End" at bounding box center [742, 666] width 80 height 40
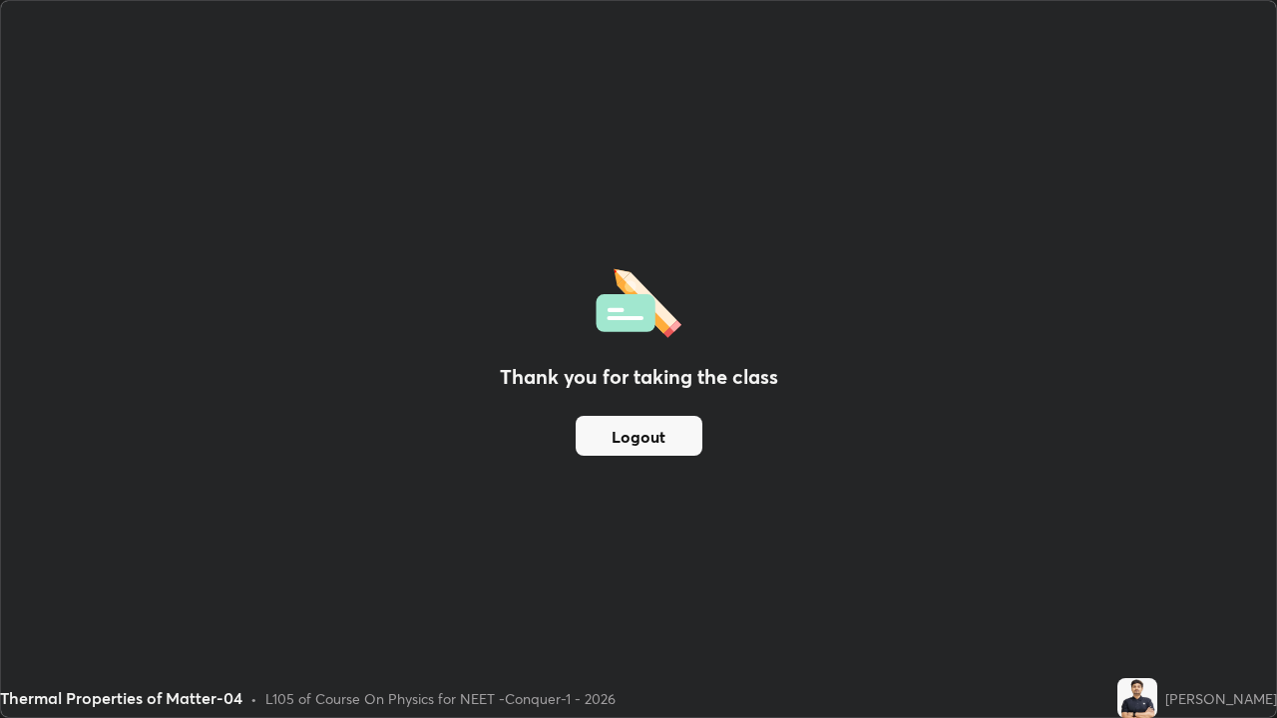
click at [646, 424] on button "Logout" at bounding box center [639, 436] width 127 height 40
